Goal: Task Accomplishment & Management: Manage account settings

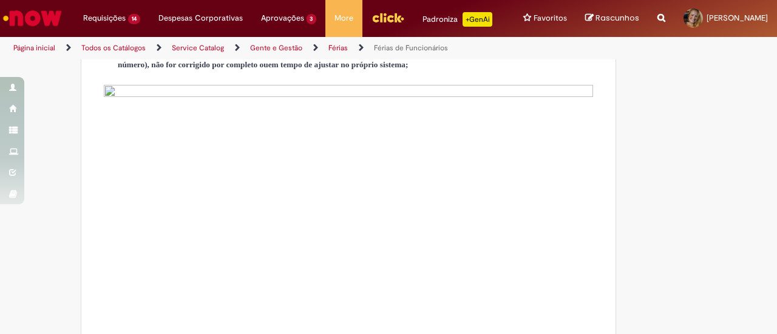
scroll to position [303, 0]
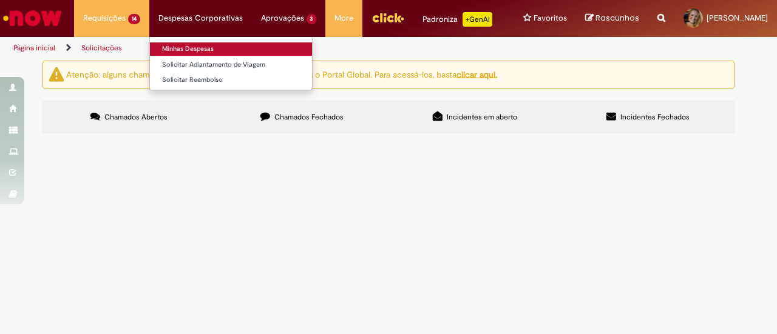
click at [187, 47] on link "Minhas Despesas" at bounding box center [231, 48] width 162 height 13
